Goal: Task Accomplishment & Management: Complete application form

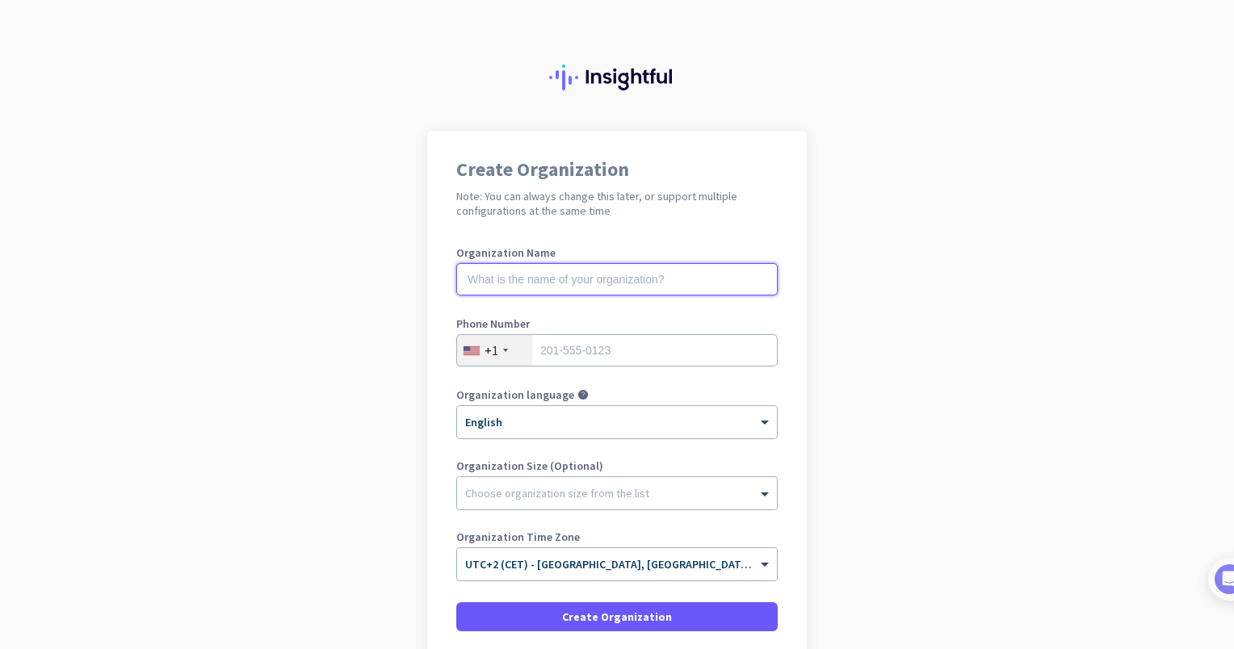
click at [563, 275] on input "text" at bounding box center [616, 279] width 321 height 32
type input "CERTIFOPAC"
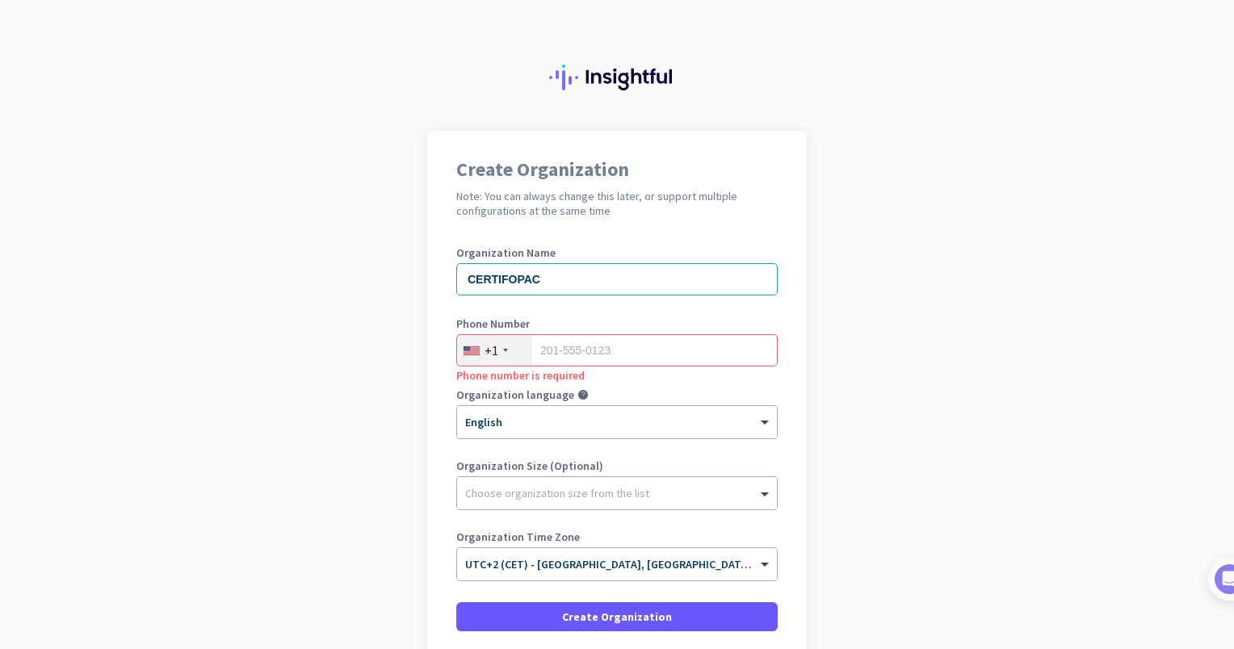
click at [494, 359] on div "+1" at bounding box center [494, 350] width 75 height 31
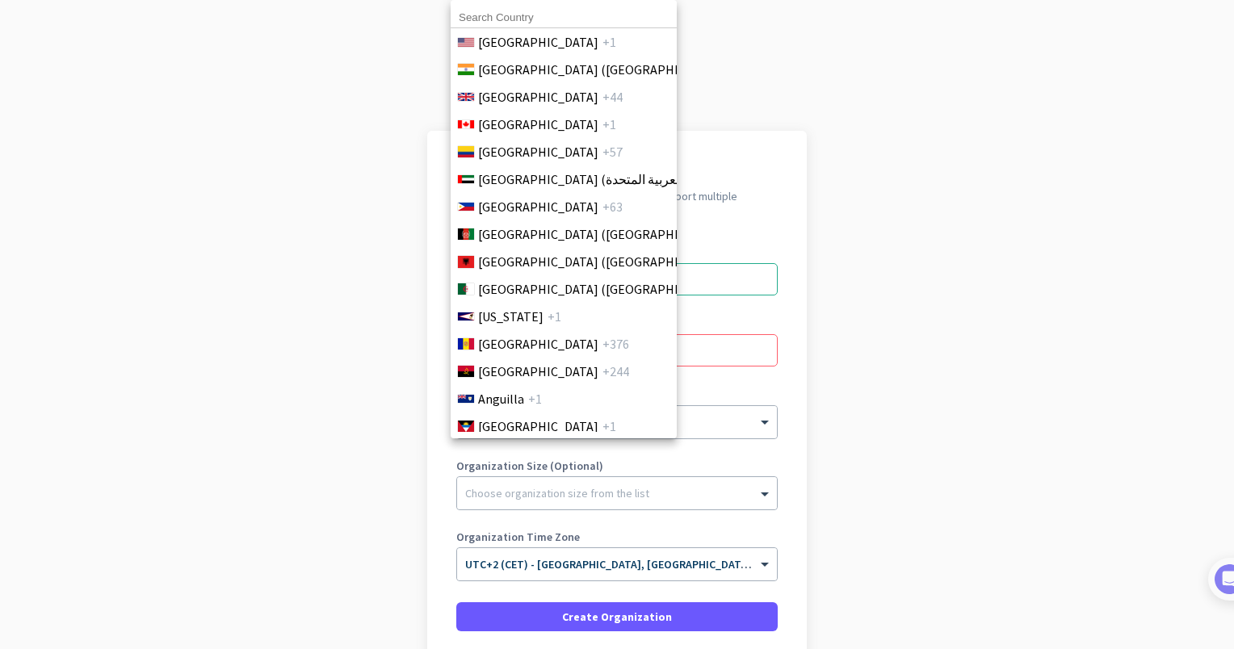
click at [560, 24] on input at bounding box center [564, 17] width 226 height 21
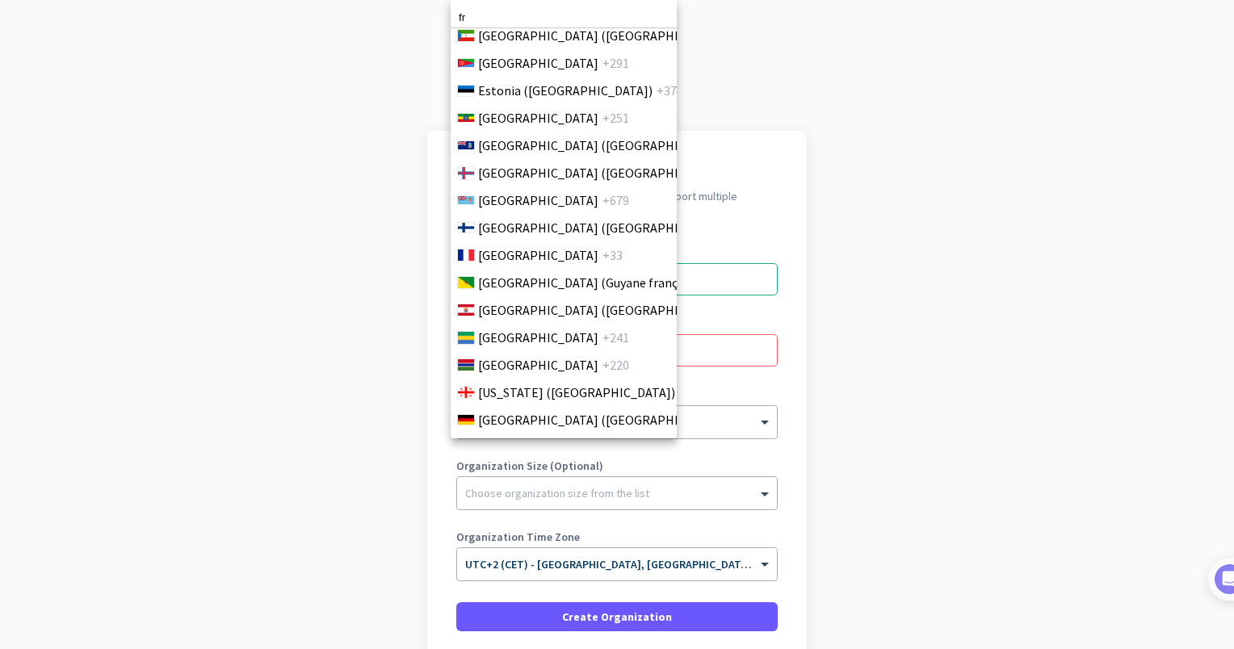
scroll to position [2014, 0]
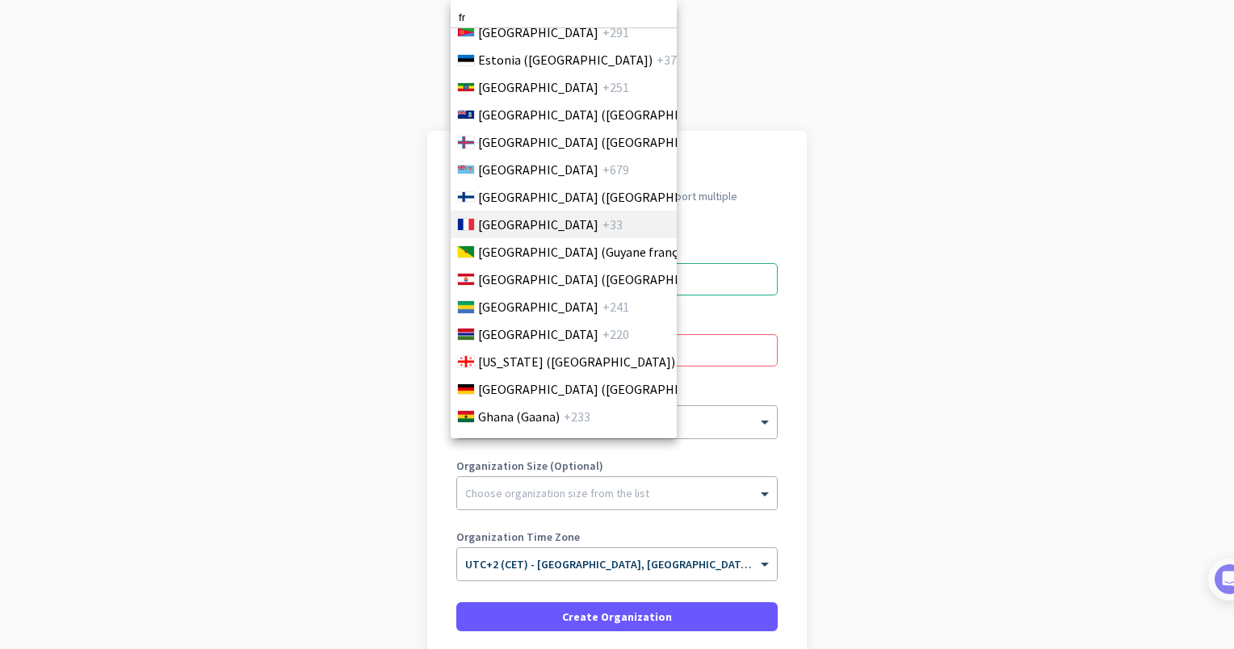
type input "fr"
click at [510, 218] on span "[GEOGRAPHIC_DATA]" at bounding box center [538, 224] width 120 height 19
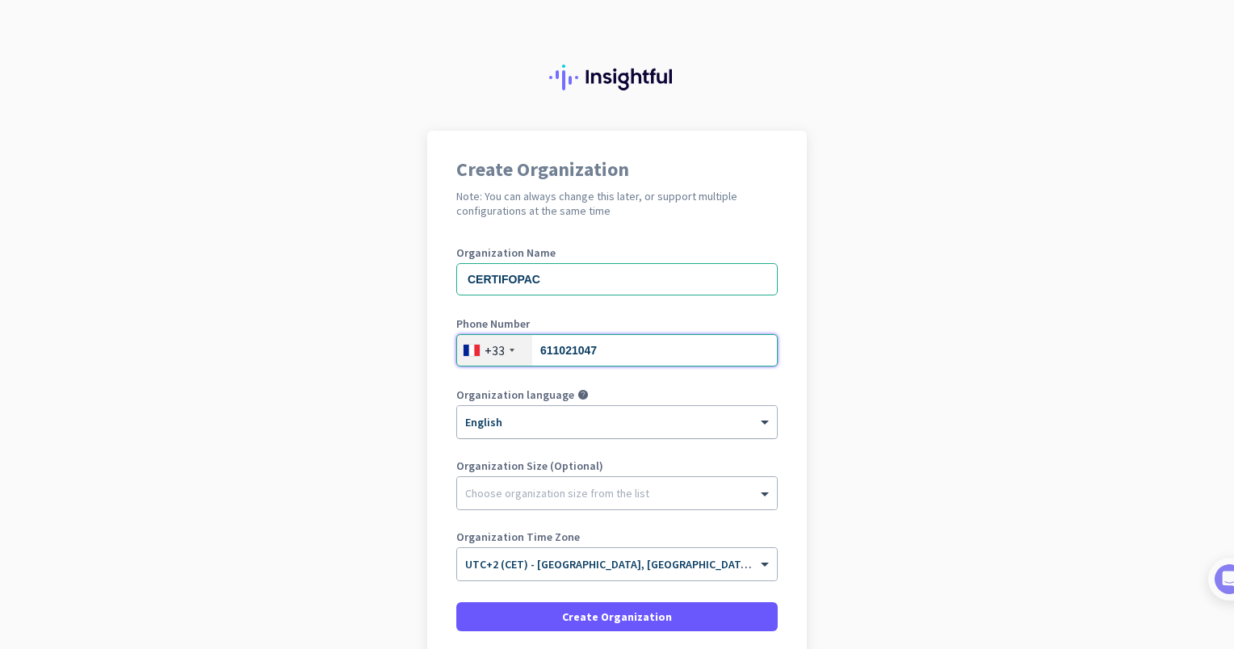
type input "611021047"
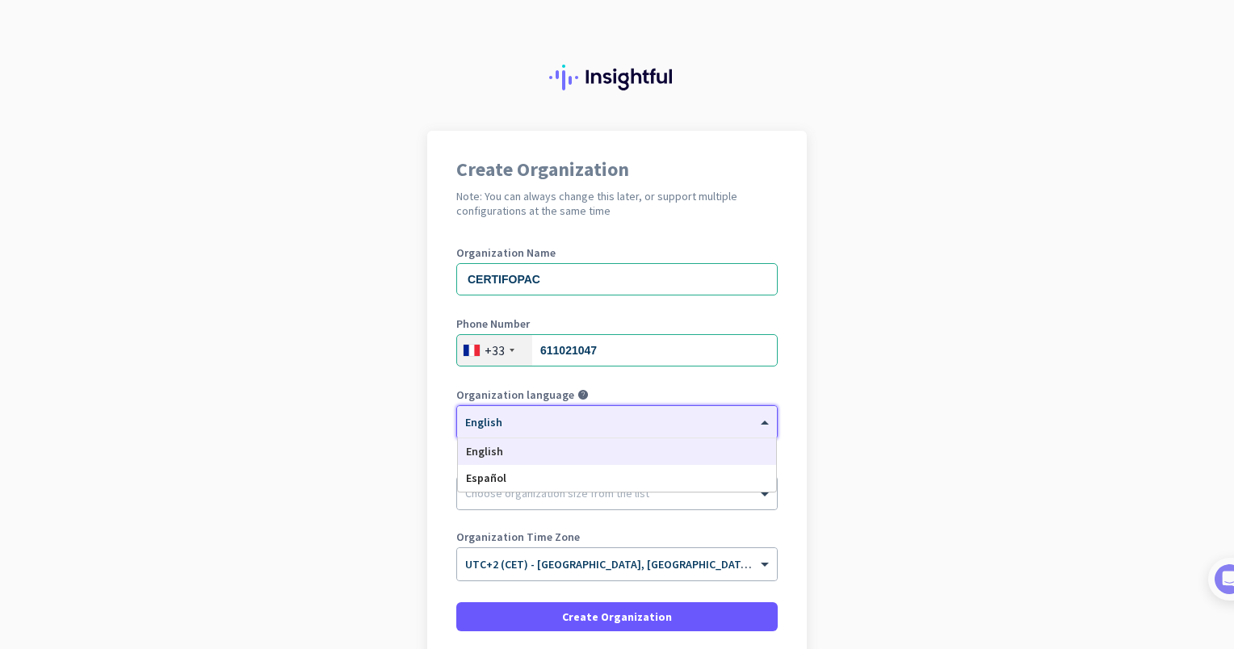
click at [493, 423] on div at bounding box center [617, 417] width 320 height 14
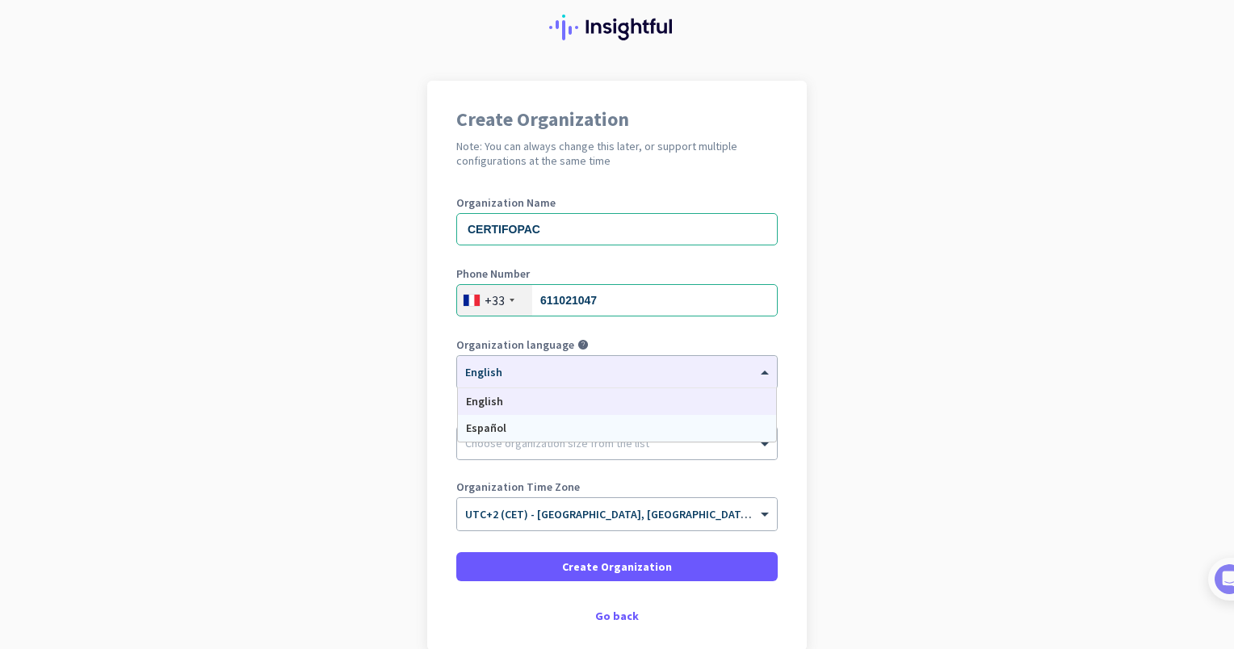
click at [346, 432] on app-onboarding-organization "Create Organization Note: You can always change this later, or support multiple…" at bounding box center [617, 406] width 1234 height 651
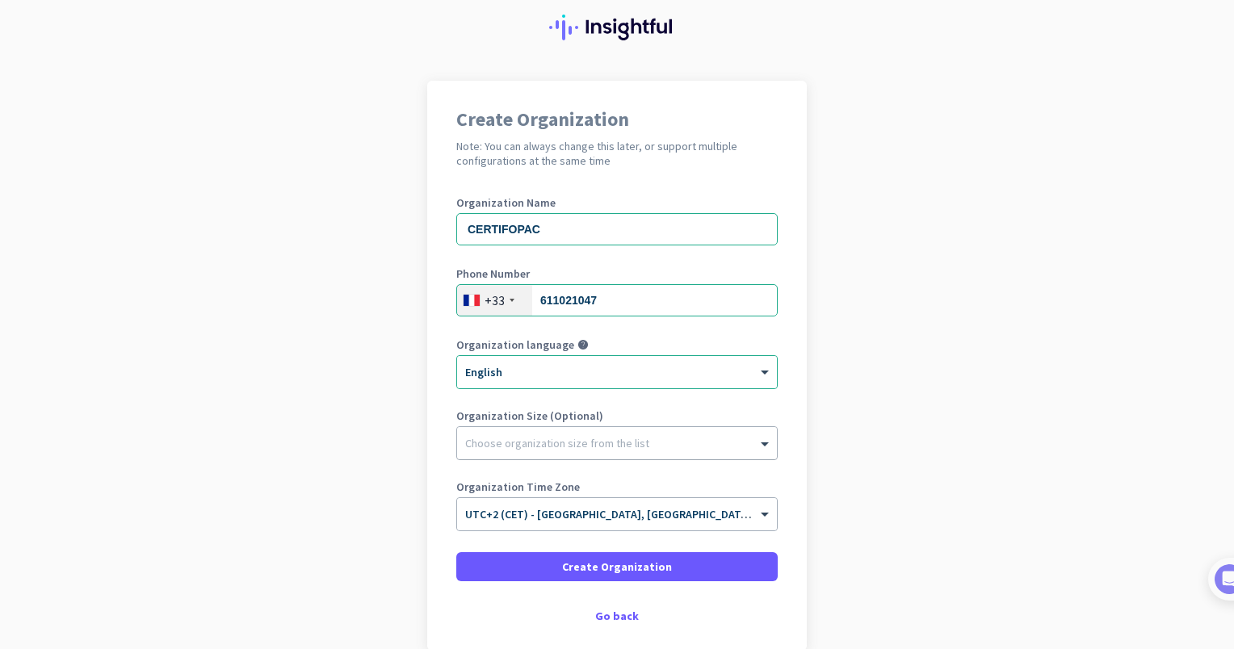
click at [517, 452] on div "Choose organization size from the list" at bounding box center [617, 443] width 320 height 32
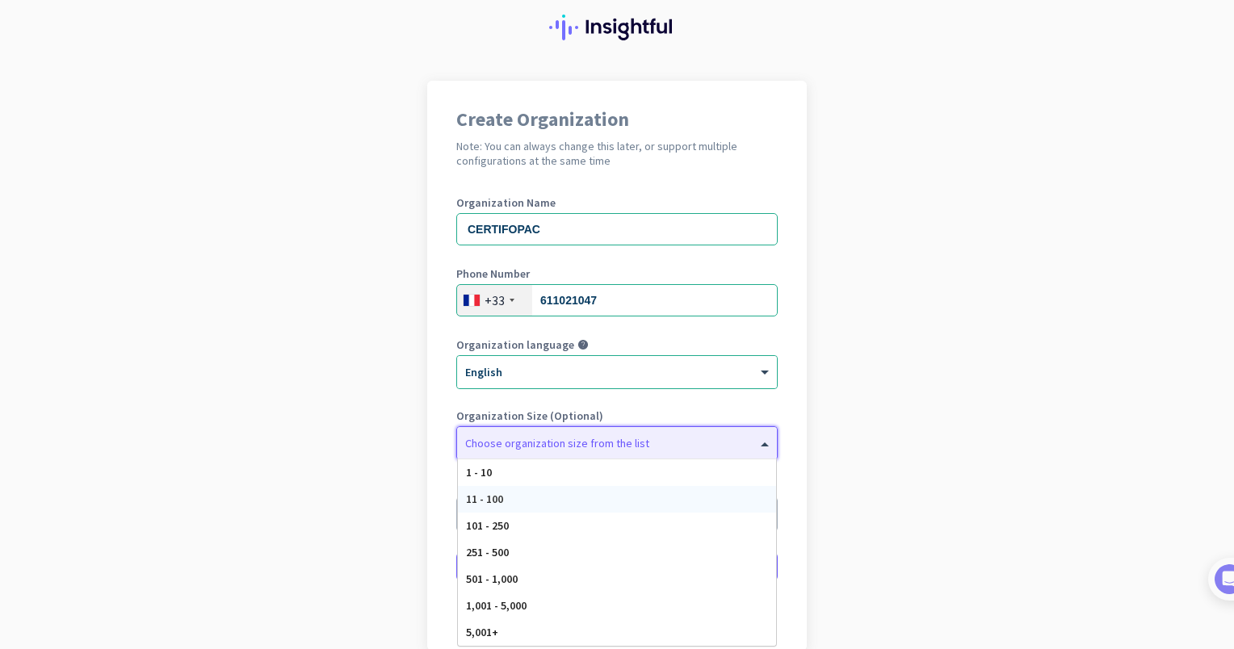
click at [507, 494] on div "11 - 100" at bounding box center [617, 499] width 318 height 27
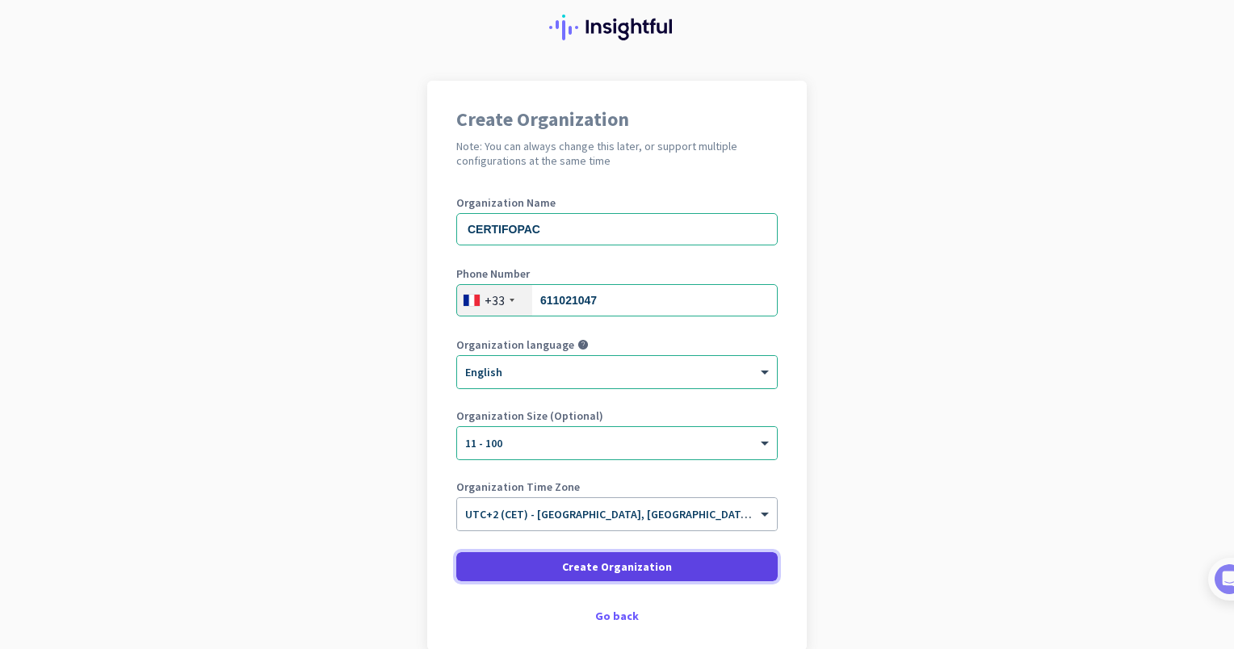
click at [570, 562] on span "Create Organization" at bounding box center [617, 567] width 110 height 16
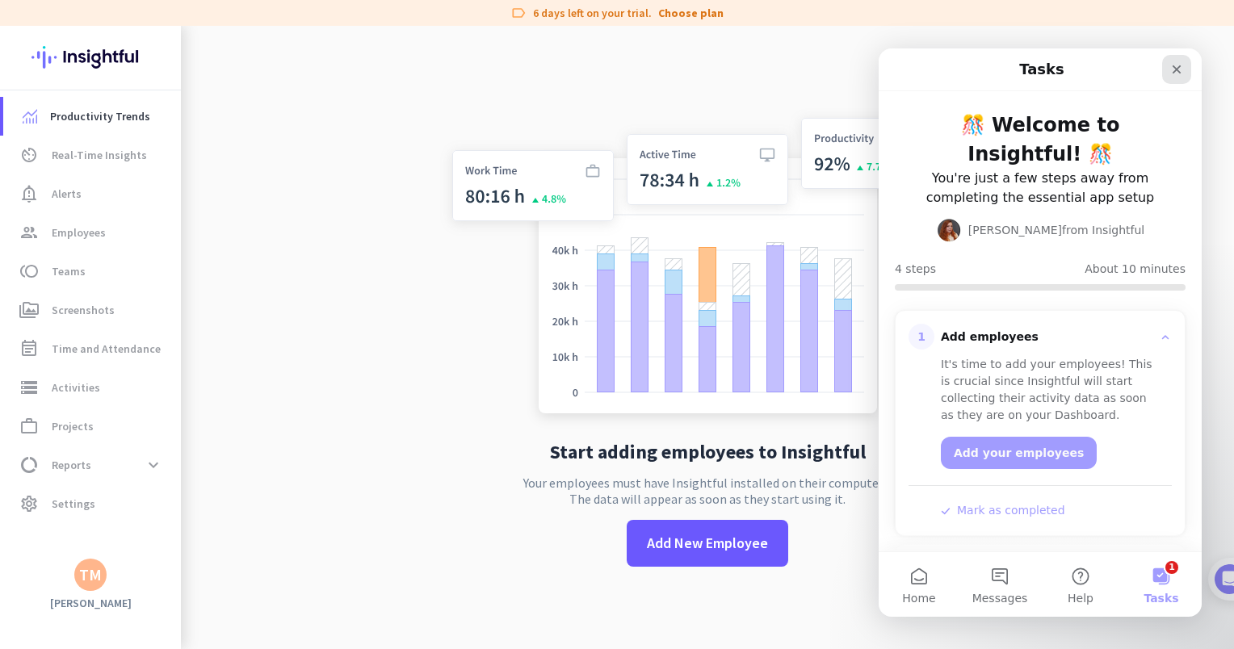
click at [1170, 69] on icon "Close" at bounding box center [1176, 69] width 13 height 13
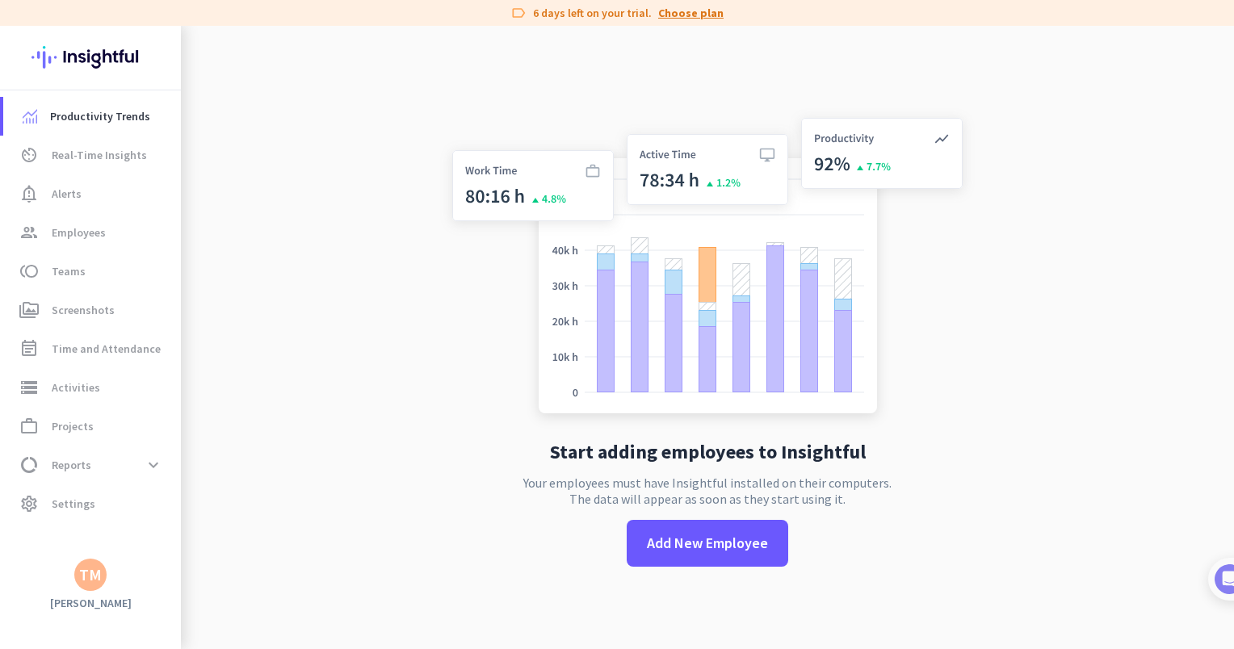
click at [672, 6] on link "Choose plan" at bounding box center [690, 13] width 65 height 16
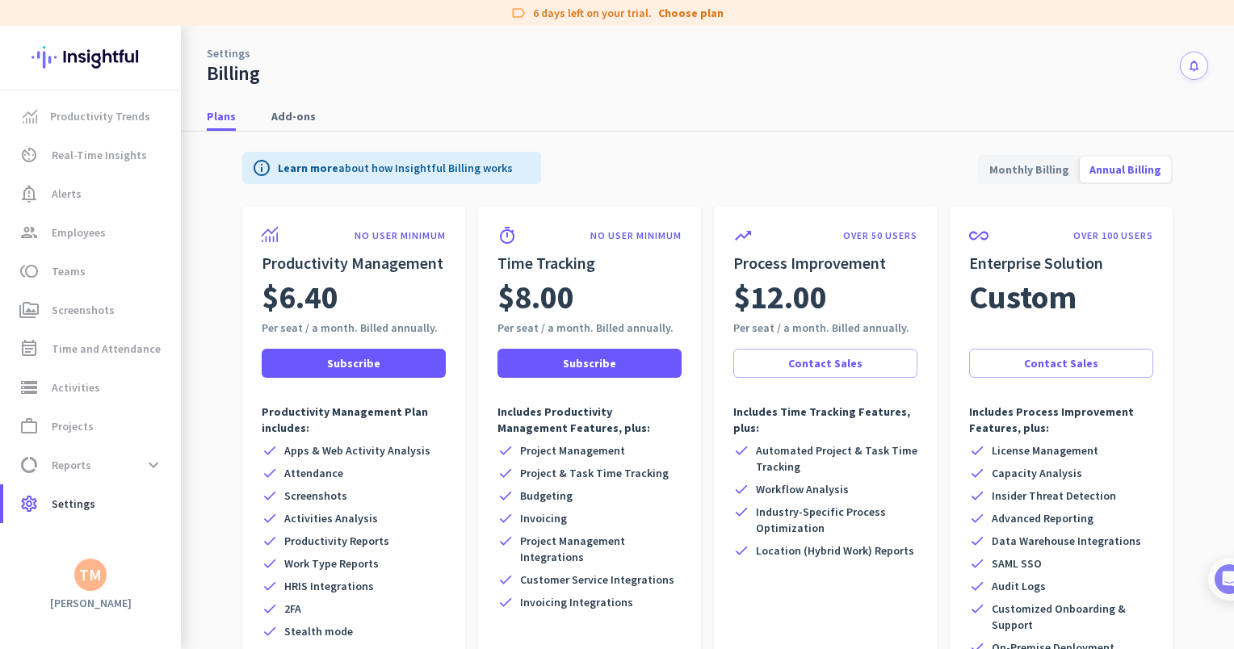
click at [1098, 163] on span "Annual Billing" at bounding box center [1125, 169] width 91 height 39
click at [1042, 165] on span "Monthly Billing" at bounding box center [1029, 169] width 99 height 39
click at [1123, 173] on span "Annual Billing" at bounding box center [1125, 169] width 91 height 39
click at [113, 122] on span "Productivity Trends" at bounding box center [100, 116] width 100 height 19
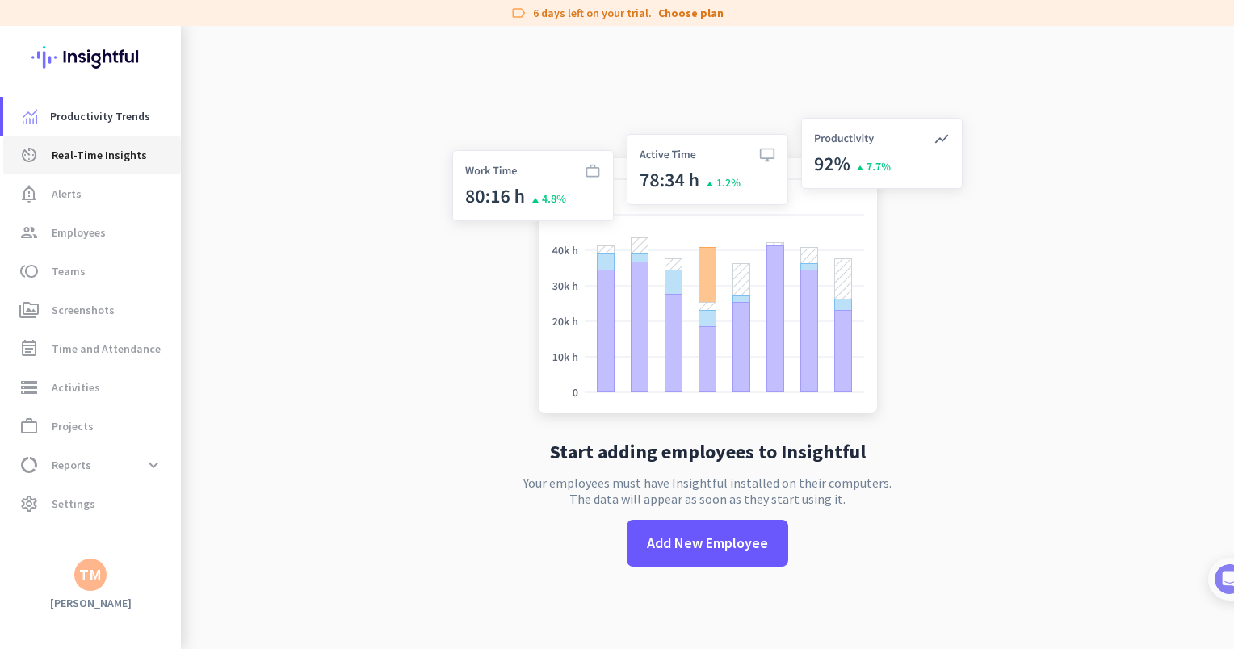
click at [105, 157] on span "Real-Time Insights" at bounding box center [99, 154] width 95 height 19
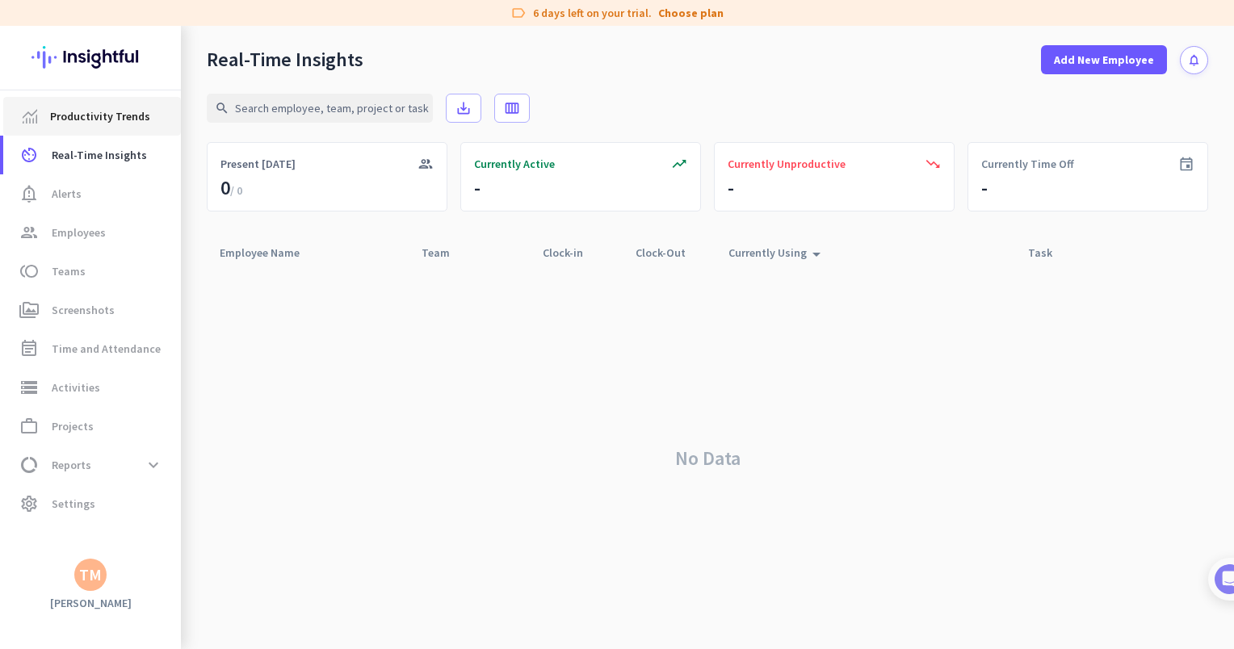
click at [94, 120] on span "Productivity Trends" at bounding box center [100, 116] width 100 height 19
